Goal: Entertainment & Leisure: Consume media (video, audio)

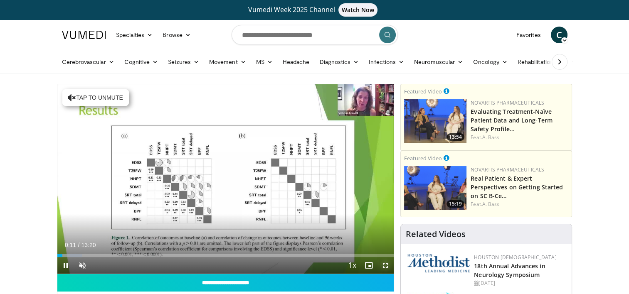
click at [387, 262] on span "Video Player" at bounding box center [385, 265] width 17 height 17
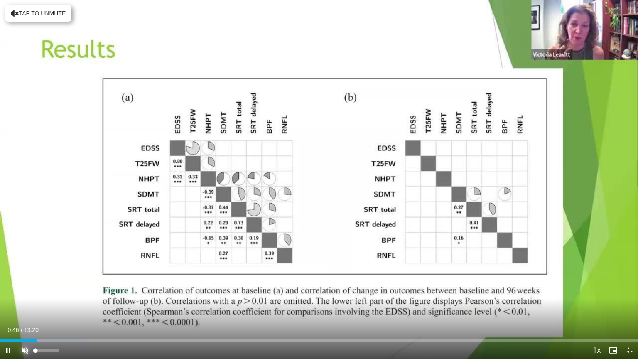
click at [22, 294] on span "Video Player" at bounding box center [25, 350] width 17 height 17
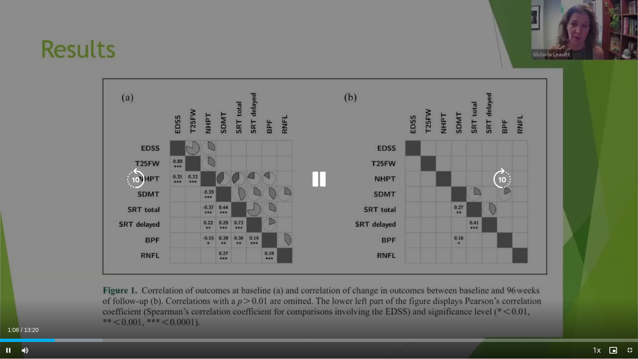
click at [354, 267] on div "10 seconds Tap to unmute" at bounding box center [319, 179] width 638 height 359
click at [354, 266] on div "10 seconds Tap to unmute" at bounding box center [319, 179] width 638 height 359
